Goal: Transaction & Acquisition: Purchase product/service

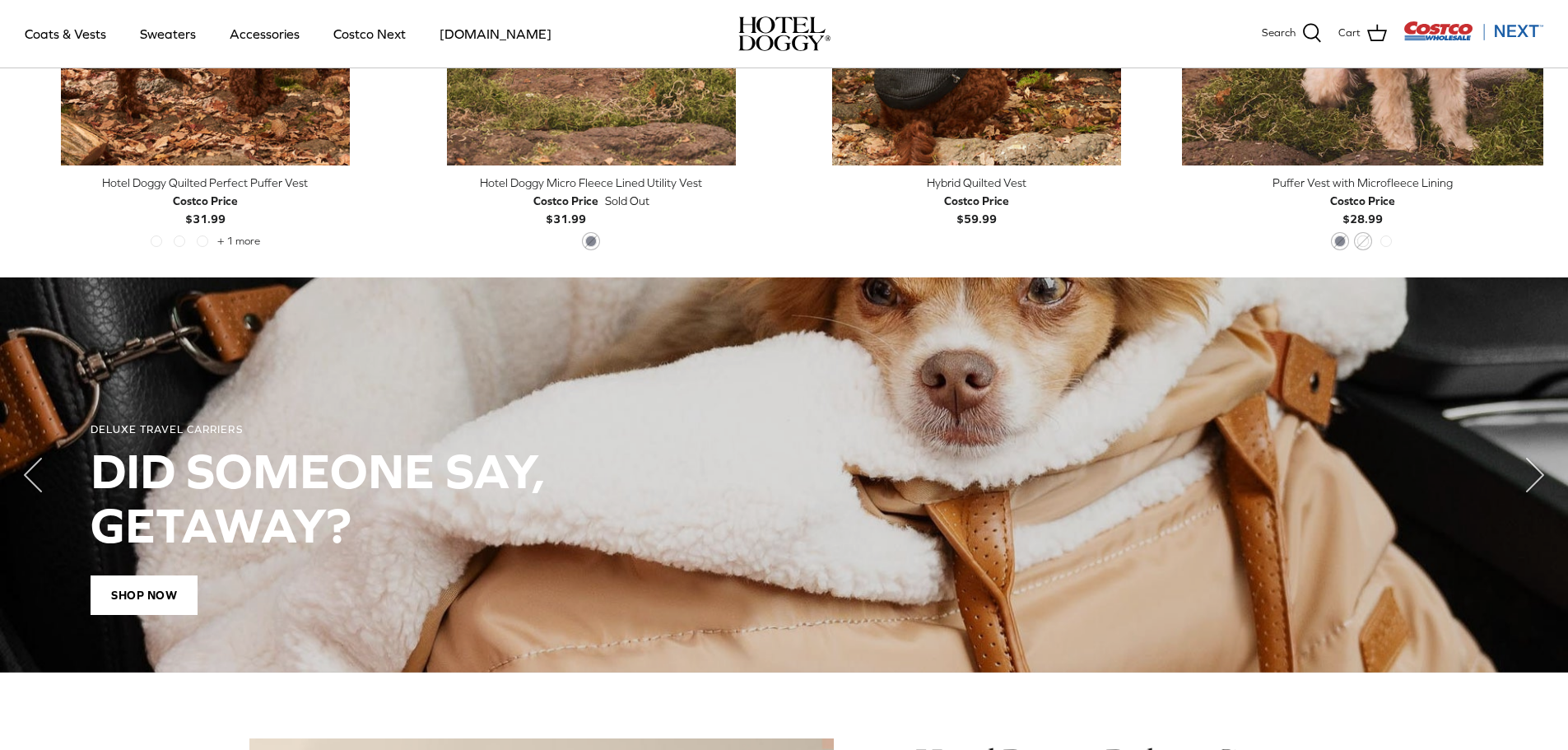
scroll to position [1040, 0]
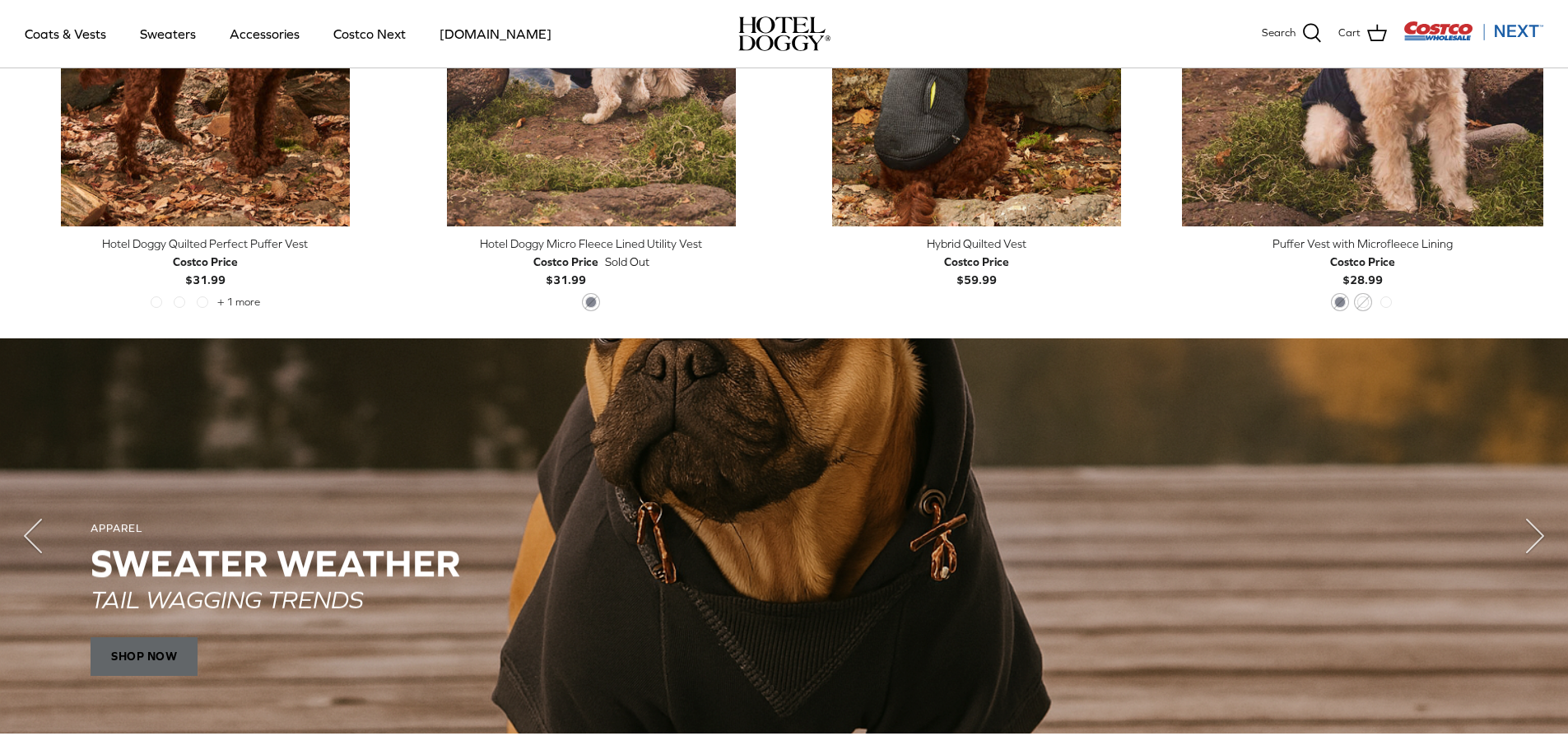
click at [148, 648] on span "SHOP NOW" at bounding box center [144, 655] width 107 height 39
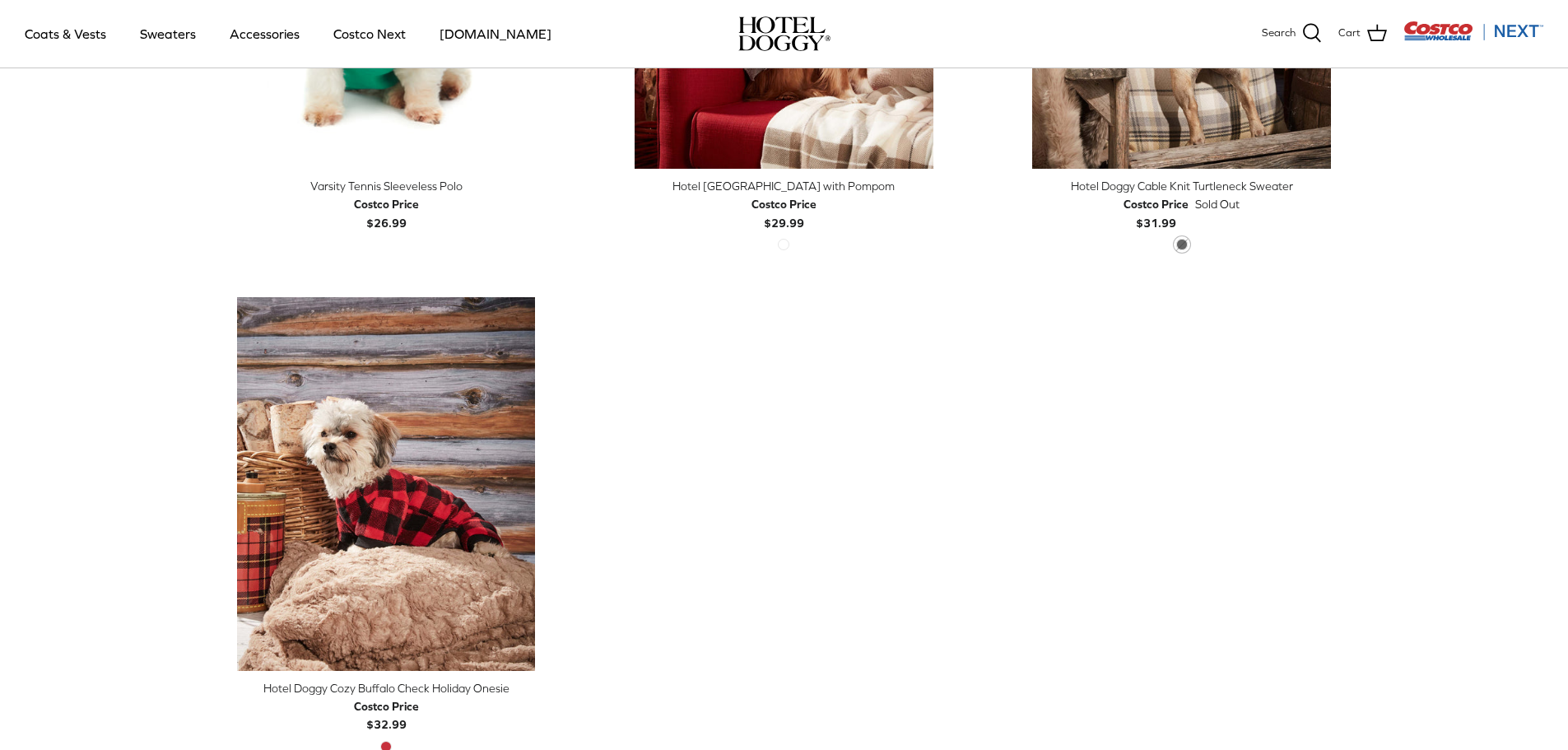
scroll to position [740, 0]
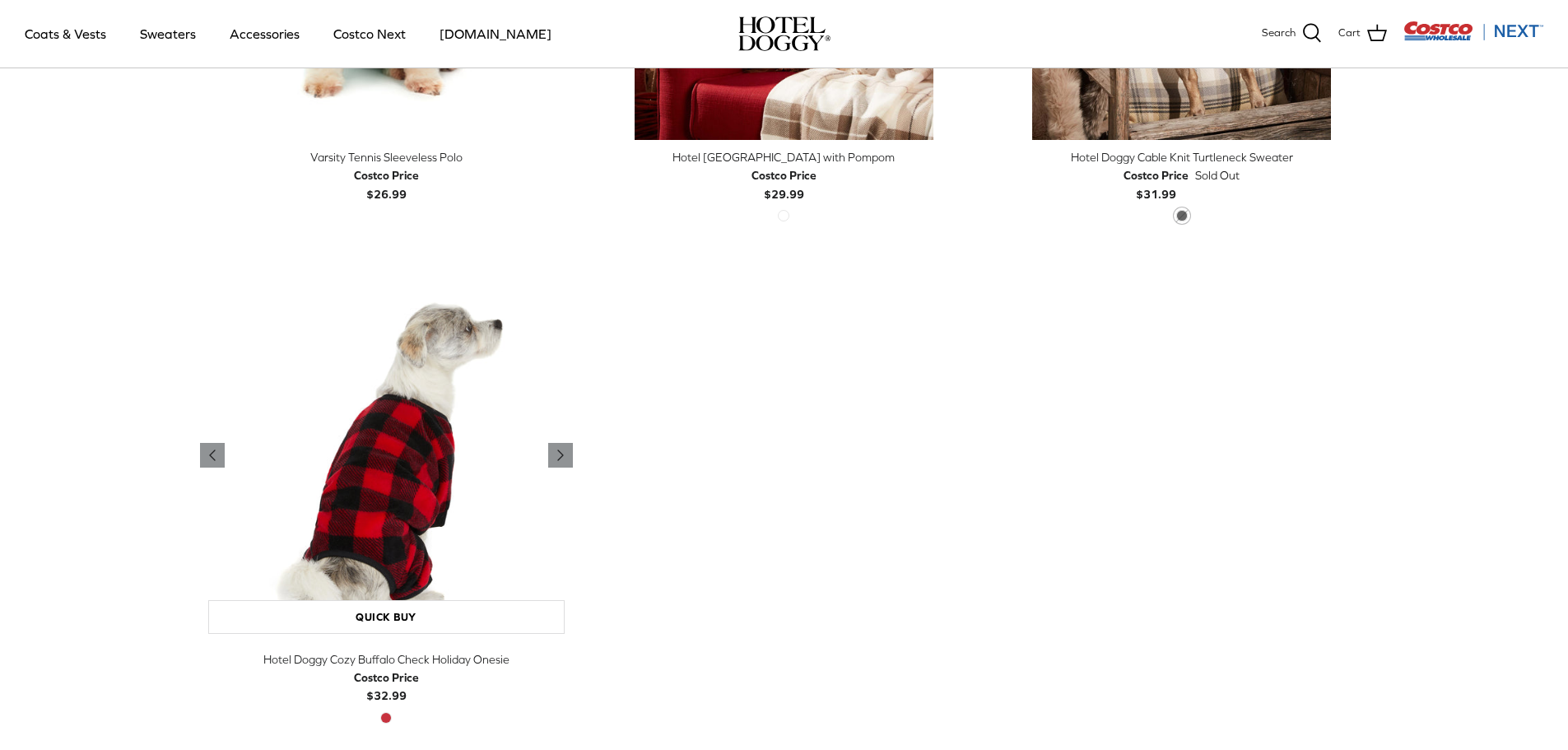
click at [404, 468] on img "Hotel Doggy Cozy Buffalo Check Holiday Onesie" at bounding box center [386, 454] width 373 height 373
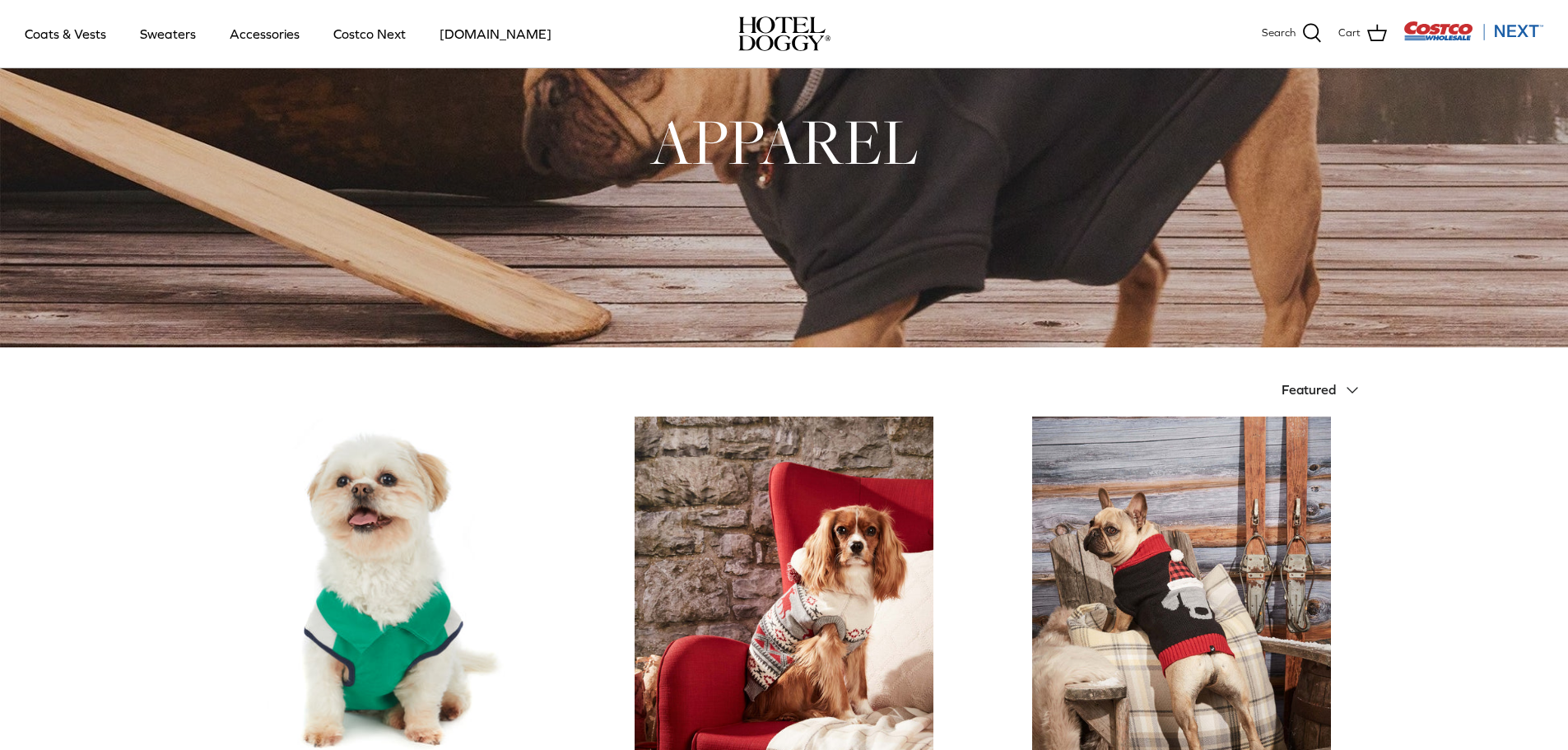
scroll to position [46, 0]
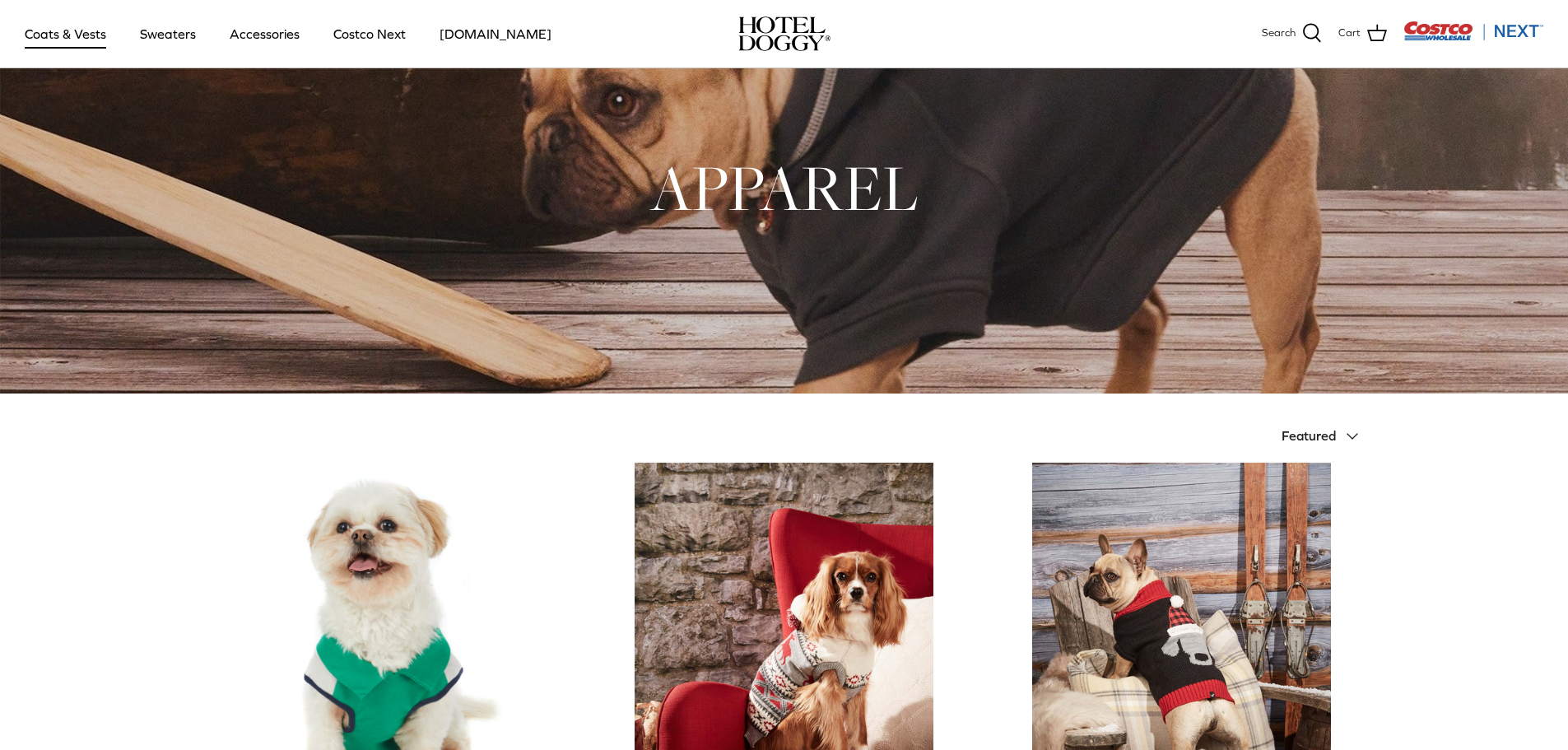
click at [56, 32] on link "Coats & Vests" at bounding box center [65, 33] width 111 height 56
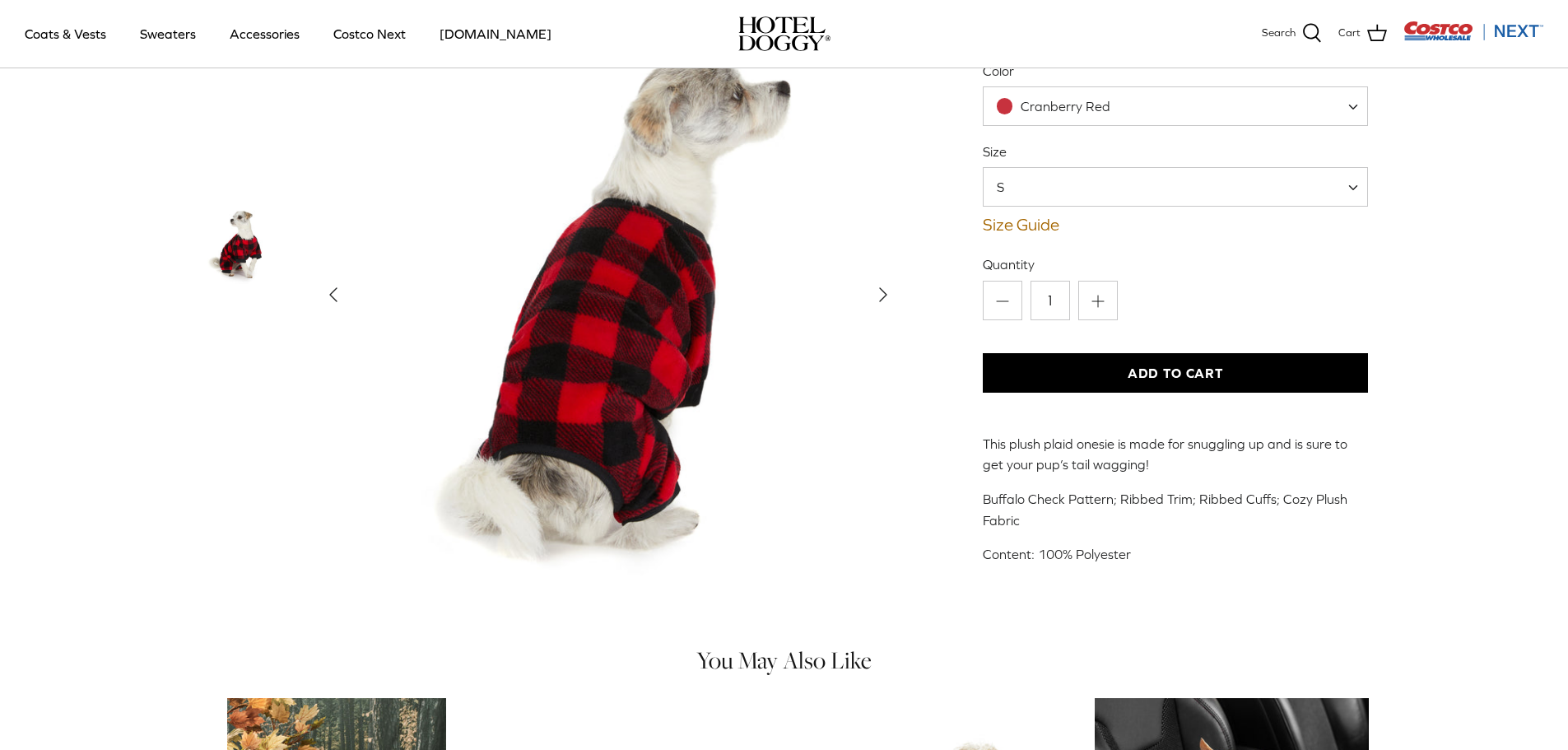
scroll to position [164, 0]
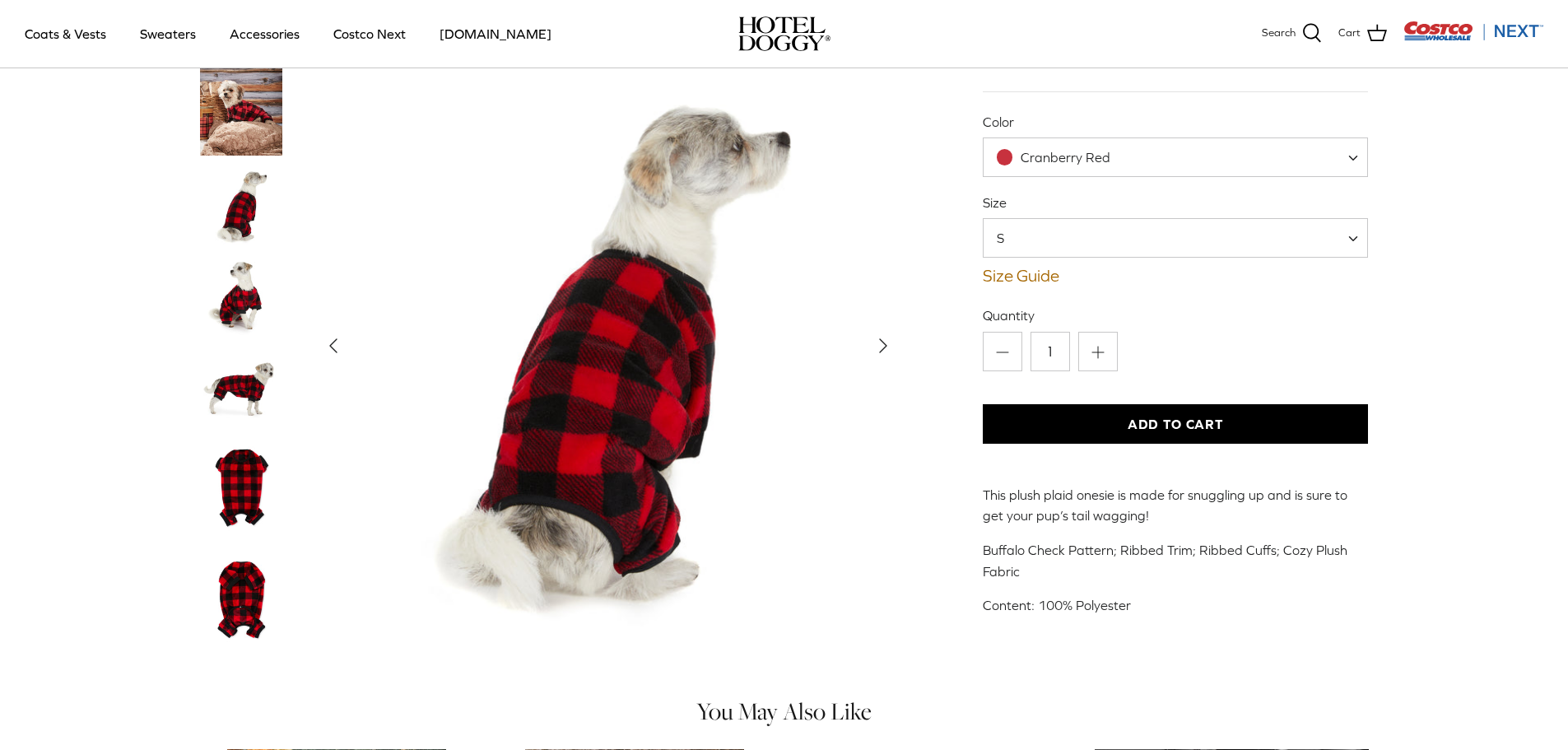
click at [246, 392] on img "Thumbnail Link" at bounding box center [242, 386] width 82 height 82
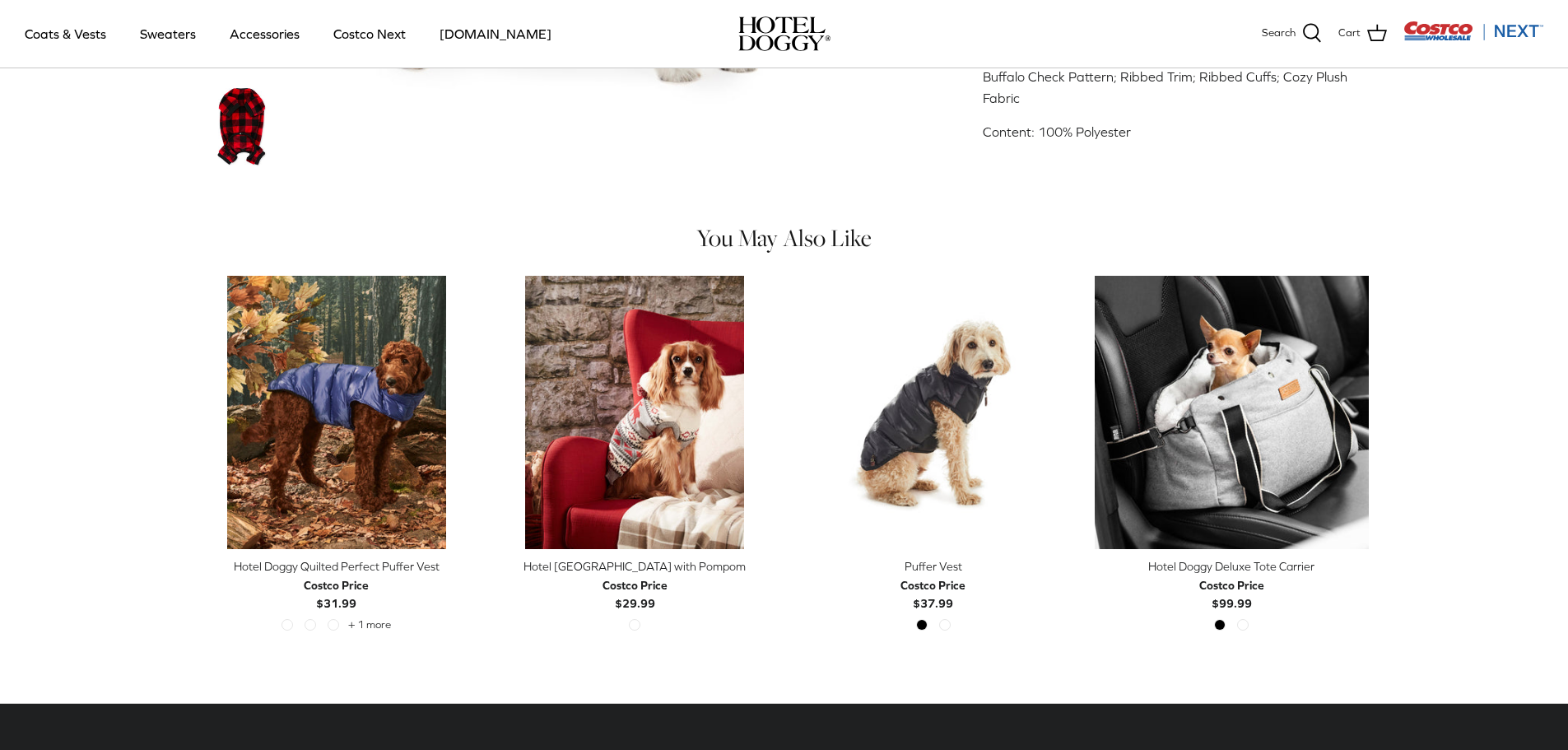
scroll to position [658, 0]
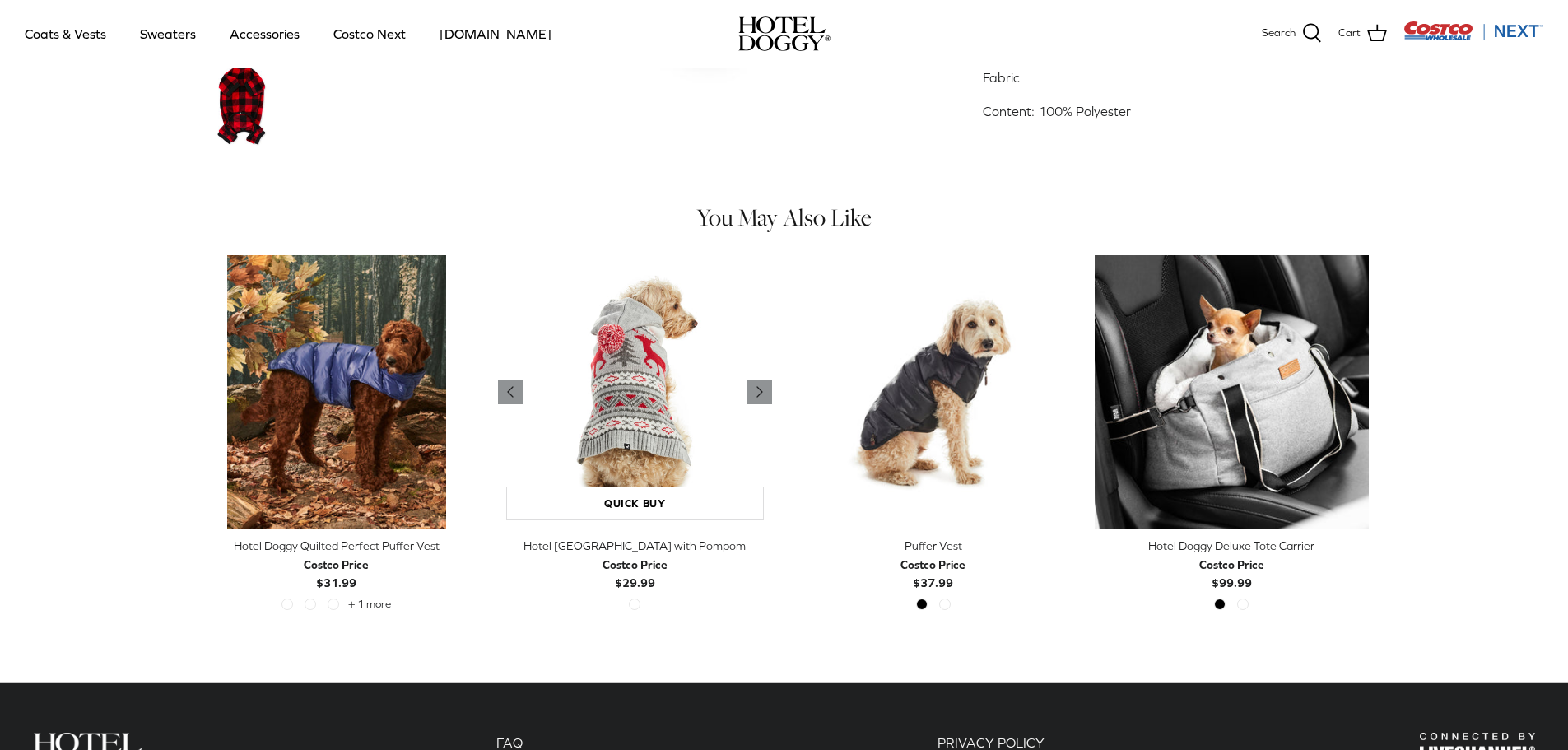
click at [623, 407] on img "Hotel Doggy Fair Isle Sweater with Pompom" at bounding box center [635, 392] width 274 height 274
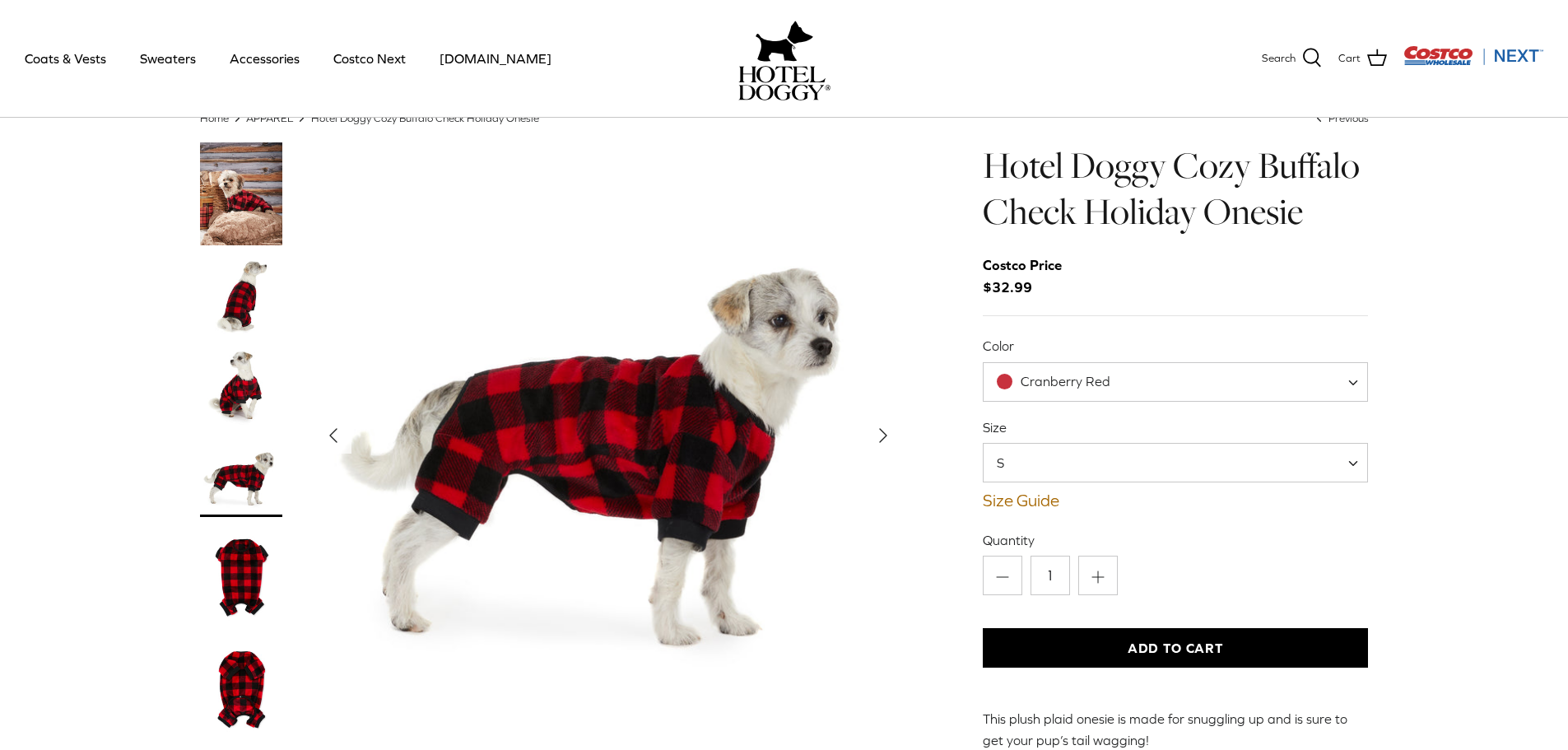
scroll to position [0, 0]
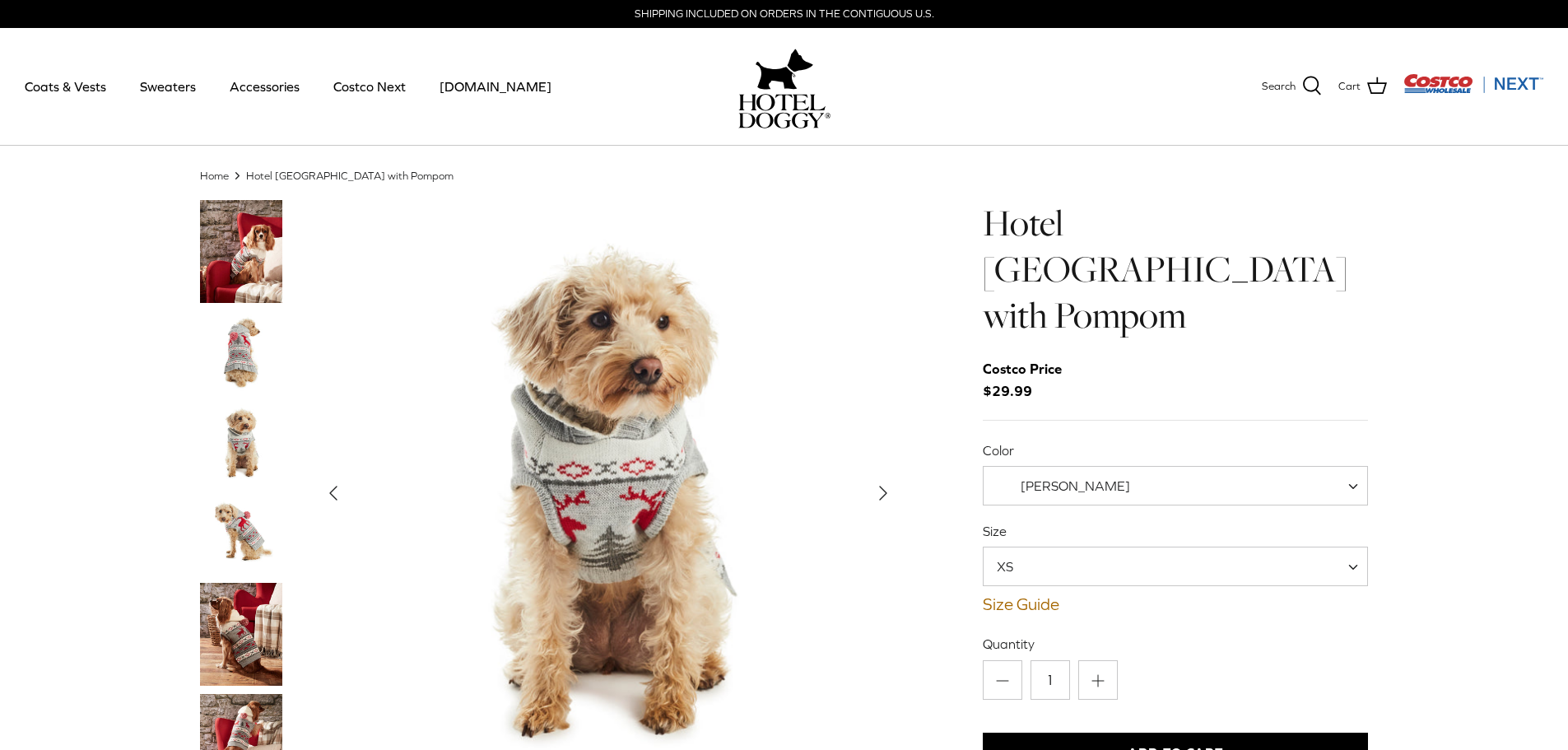
click at [235, 631] on img "Thumbnail Link" at bounding box center [242, 634] width 82 height 103
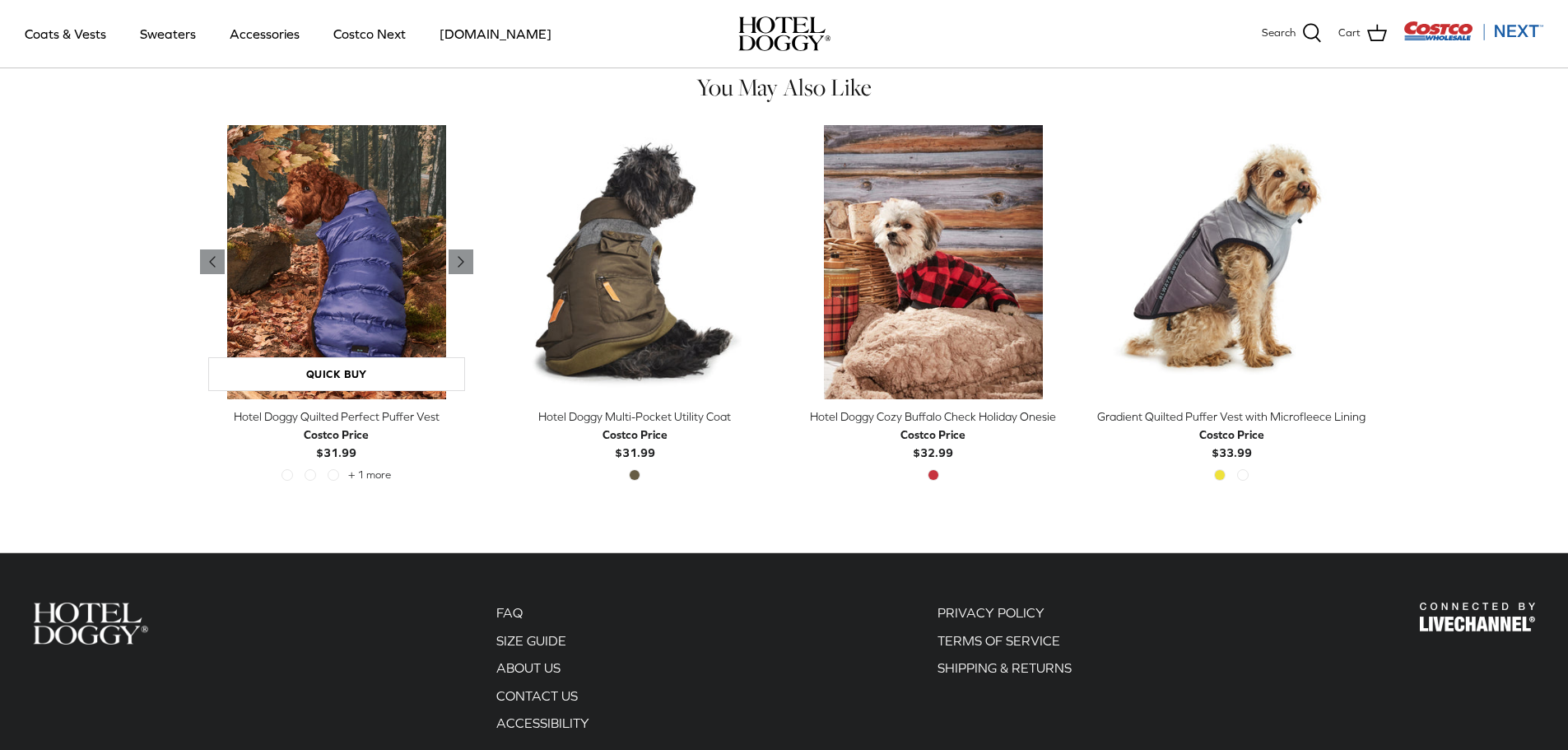
scroll to position [905, 0]
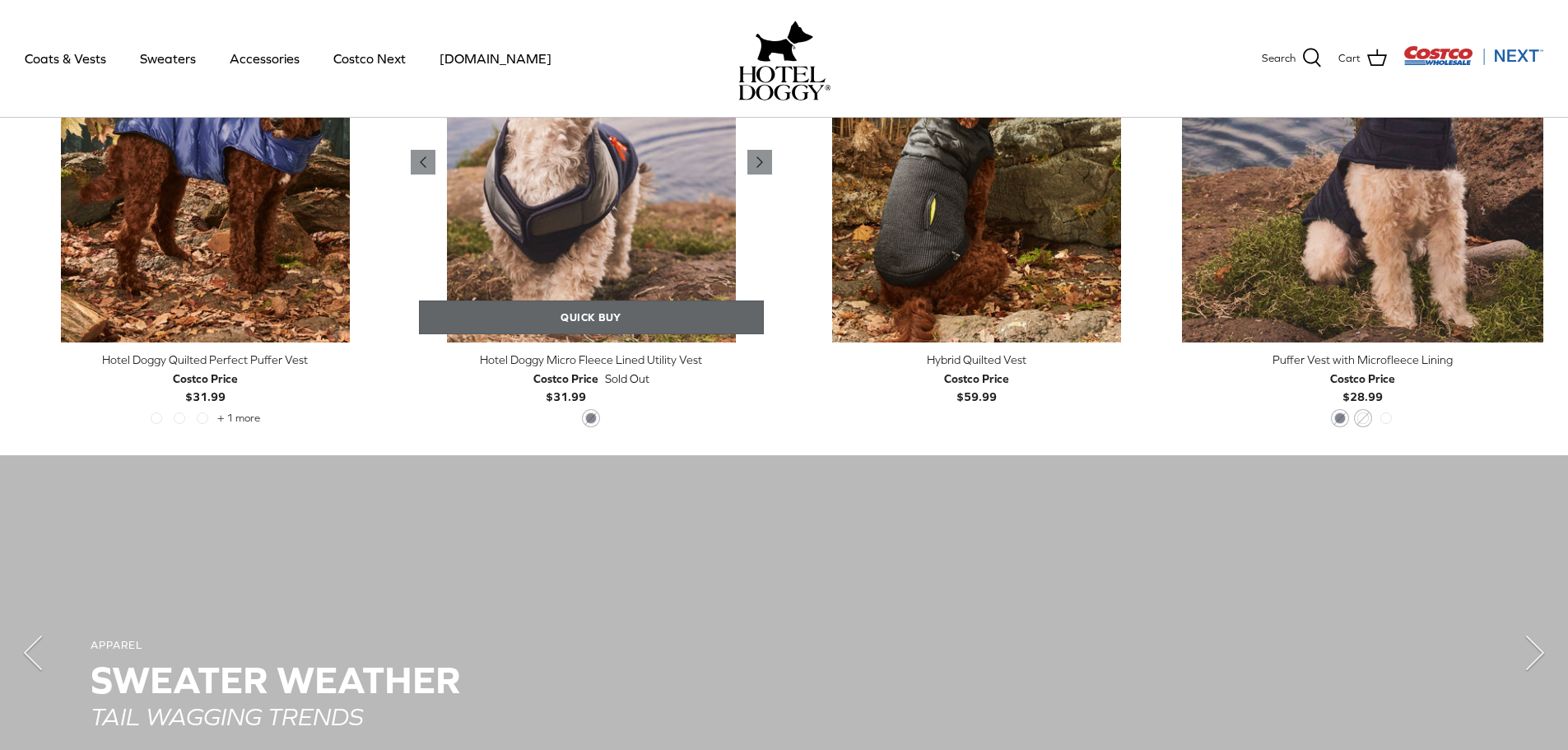
scroll to position [1040, 0]
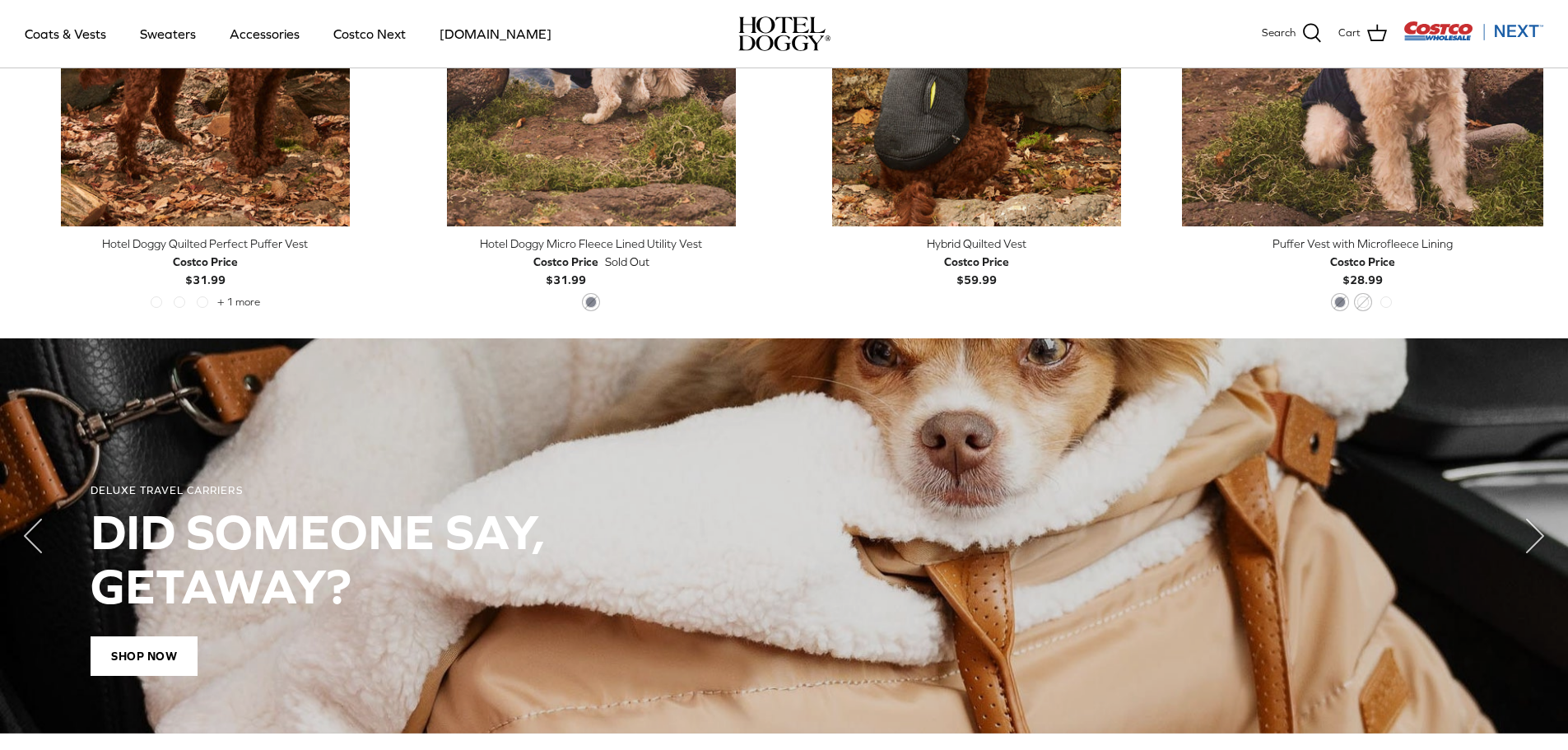
click at [1433, 26] on img "Costco Next" at bounding box center [1473, 30] width 140 height 21
